Goal: Task Accomplishment & Management: Manage account settings

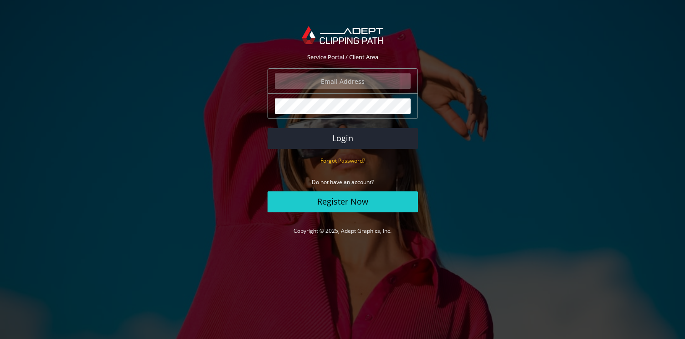
type input "[EMAIL_ADDRESS][DOMAIN_NAME]"
drag, startPoint x: 0, startPoint y: 0, endPoint x: 340, endPoint y: 136, distance: 366.3
click at [340, 136] on button "Login" at bounding box center [343, 138] width 150 height 21
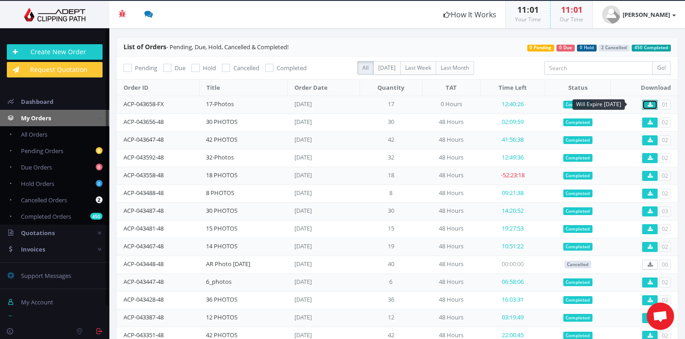
click at [648, 106] on icon at bounding box center [650, 104] width 5 height 5
